Goal: Task Accomplishment & Management: Use online tool/utility

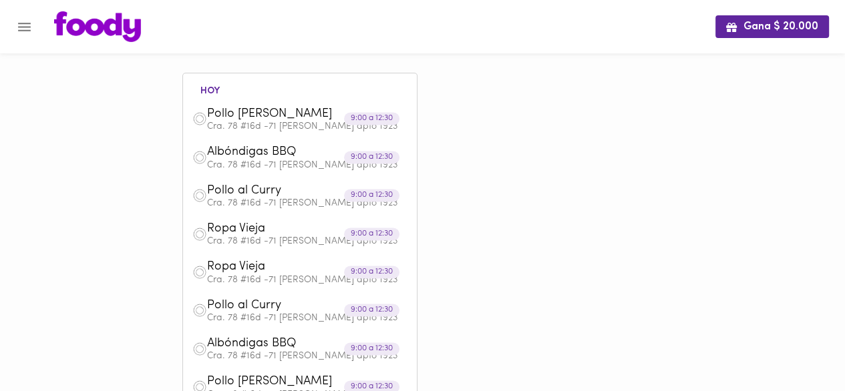
click at [28, 31] on icon "Menu" at bounding box center [24, 27] width 17 height 17
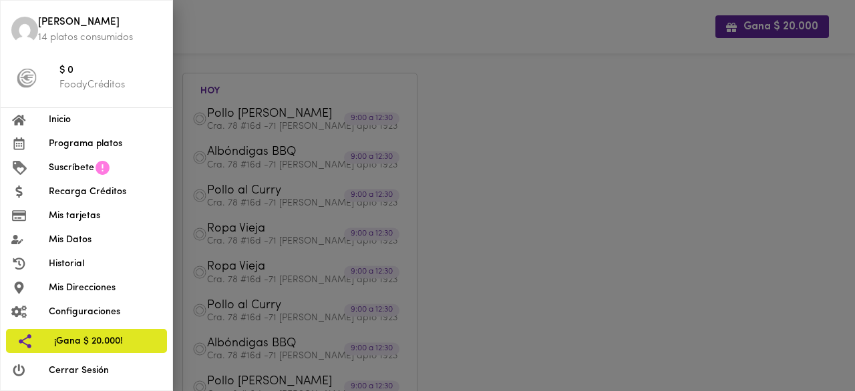
click at [84, 145] on span "Programa platos" at bounding box center [105, 144] width 113 height 14
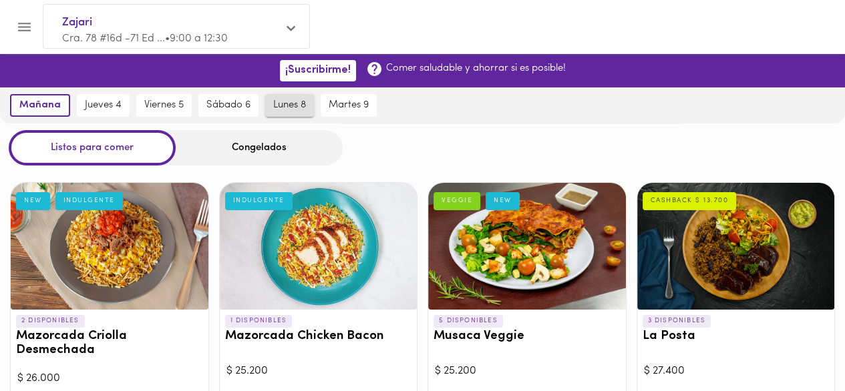
click at [305, 107] on span "lunes 8" at bounding box center [289, 105] width 33 height 12
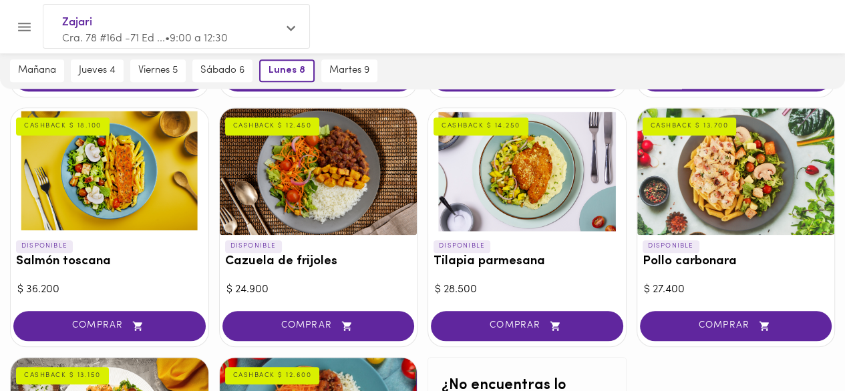
scroll to position [1068, 0]
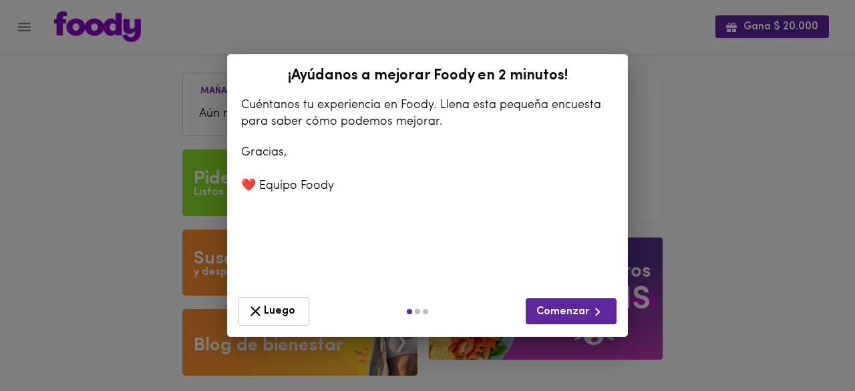
click at [254, 302] on button "Luego" at bounding box center [273, 311] width 71 height 29
click at [264, 310] on span "Luego" at bounding box center [273, 311] width 53 height 17
click at [248, 310] on icon "button" at bounding box center [255, 311] width 17 height 17
click at [807, 243] on div "¡Ayúdanos a mejorar [PERSON_NAME] en 2 minutos! Cuéntanos tu experiencia en [PE…" at bounding box center [427, 195] width 855 height 391
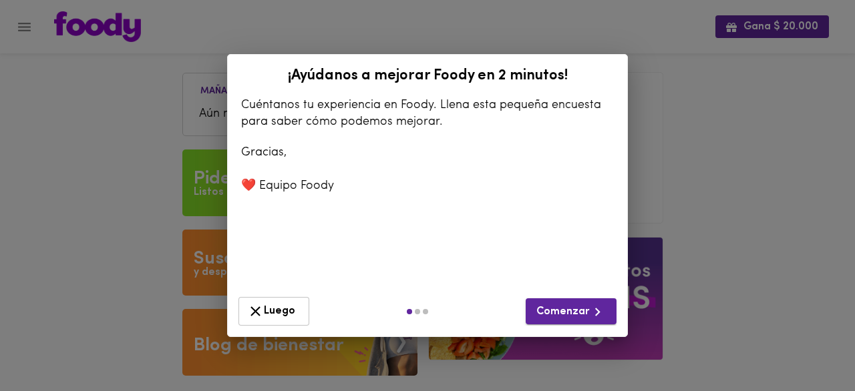
click at [560, 316] on span "Comenzar" at bounding box center [570, 312] width 69 height 17
